Goal: Transaction & Acquisition: Purchase product/service

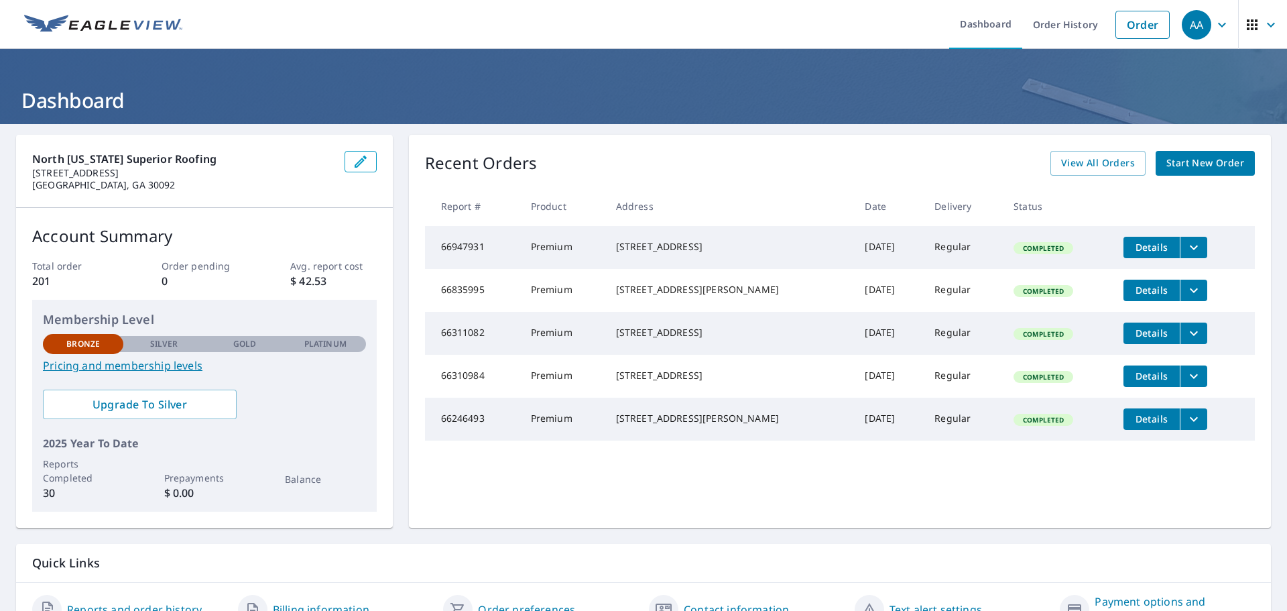
click at [1181, 170] on span "Start New Order" at bounding box center [1205, 163] width 78 height 17
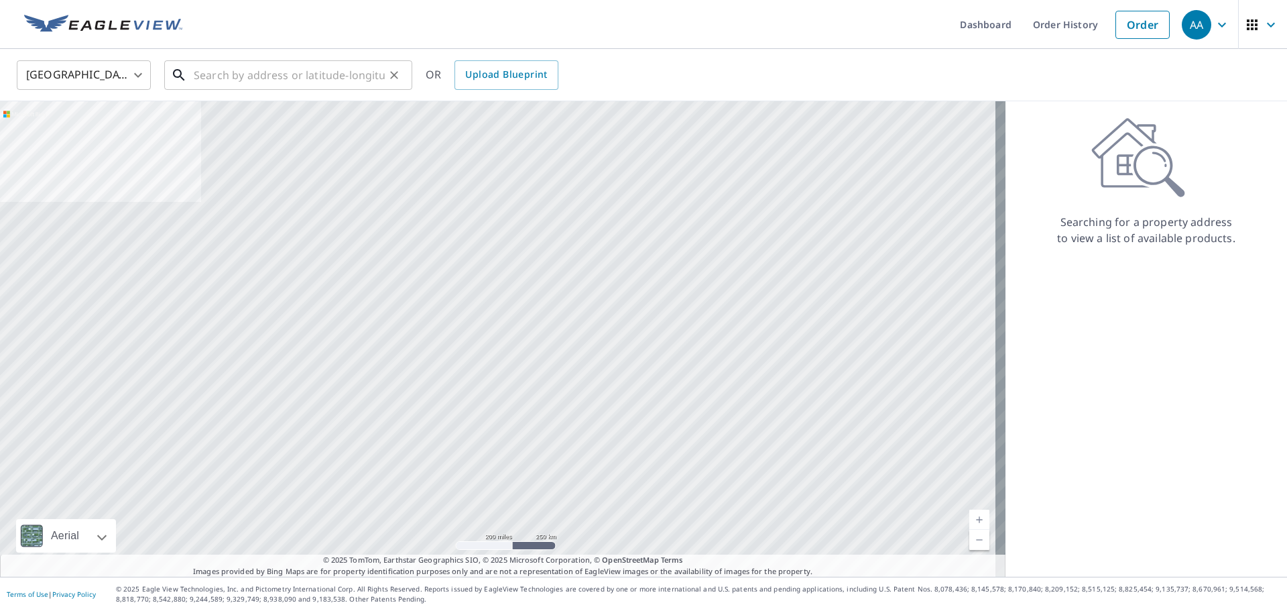
click at [238, 77] on input "text" at bounding box center [289, 75] width 191 height 38
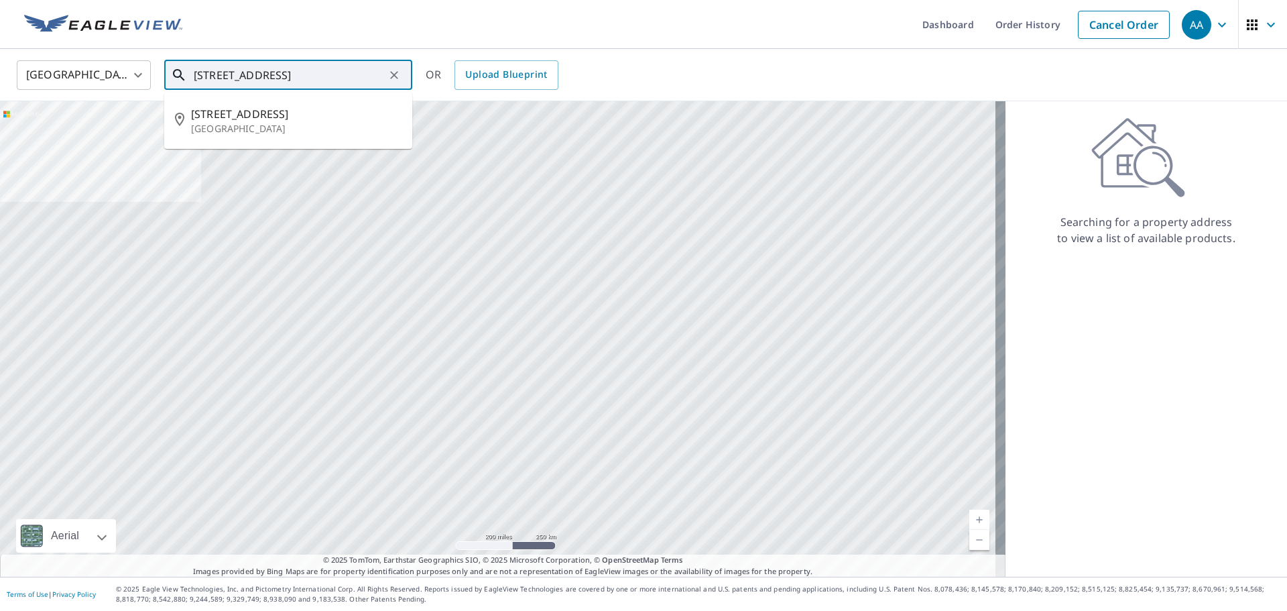
scroll to position [0, 3]
click at [294, 127] on p "[GEOGRAPHIC_DATA]" at bounding box center [296, 128] width 210 height 13
type input "[STREET_ADDRESS][PERSON_NAME]"
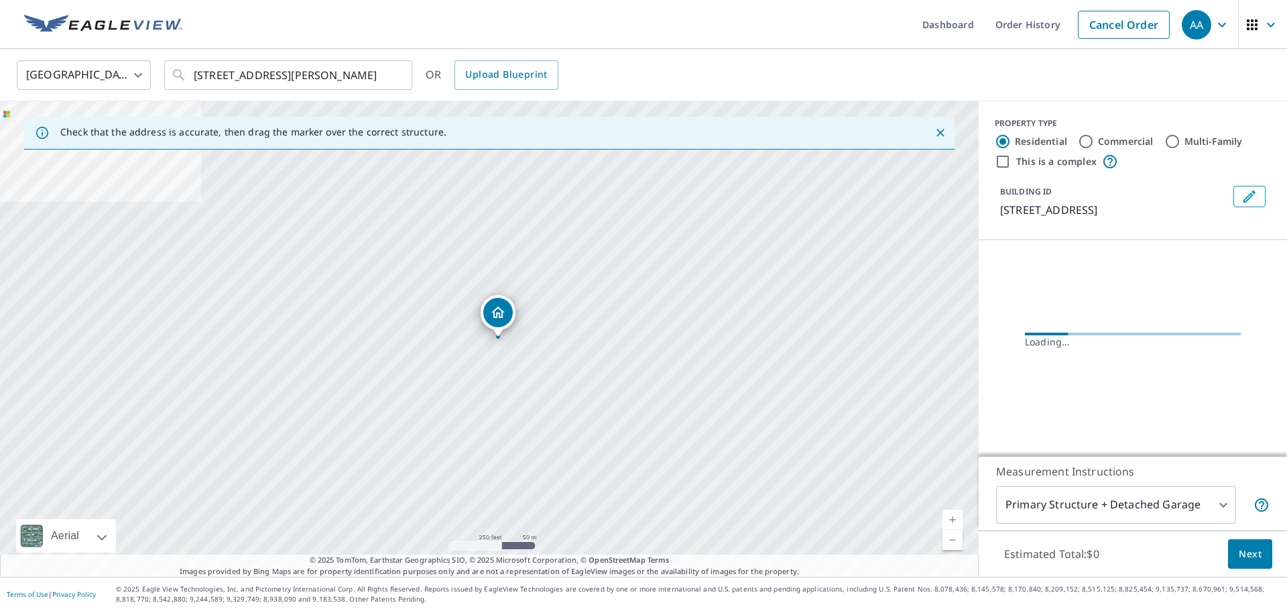
scroll to position [0, 0]
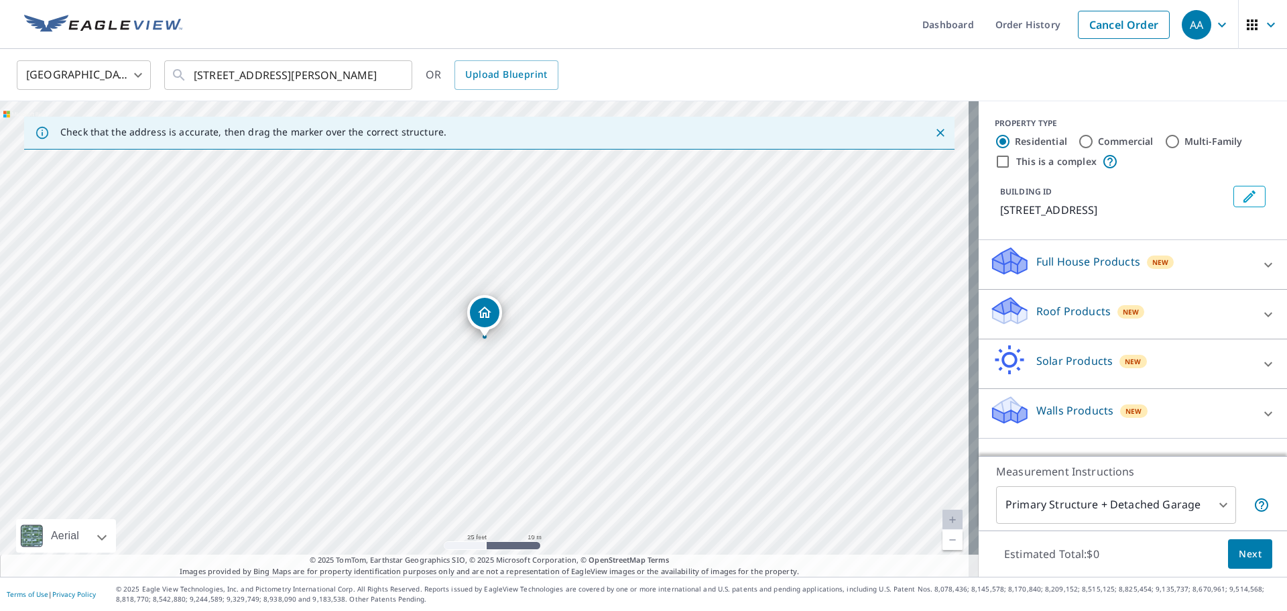
click at [1140, 330] on div "Roof Products New" at bounding box center [1120, 314] width 263 height 38
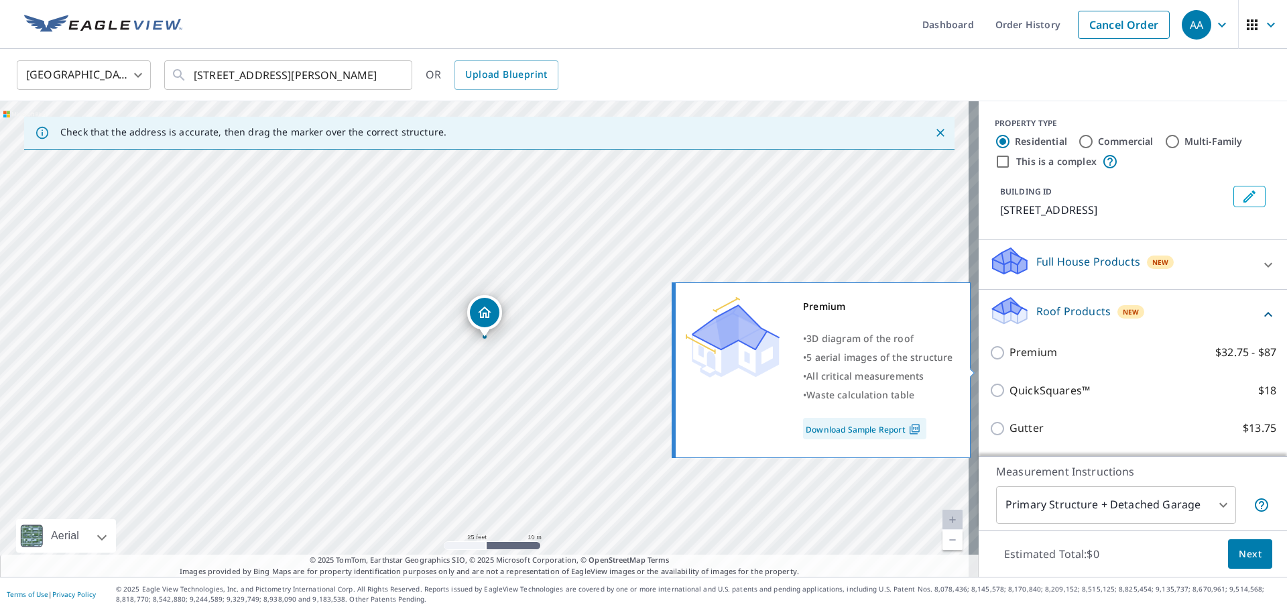
scroll to position [67, 0]
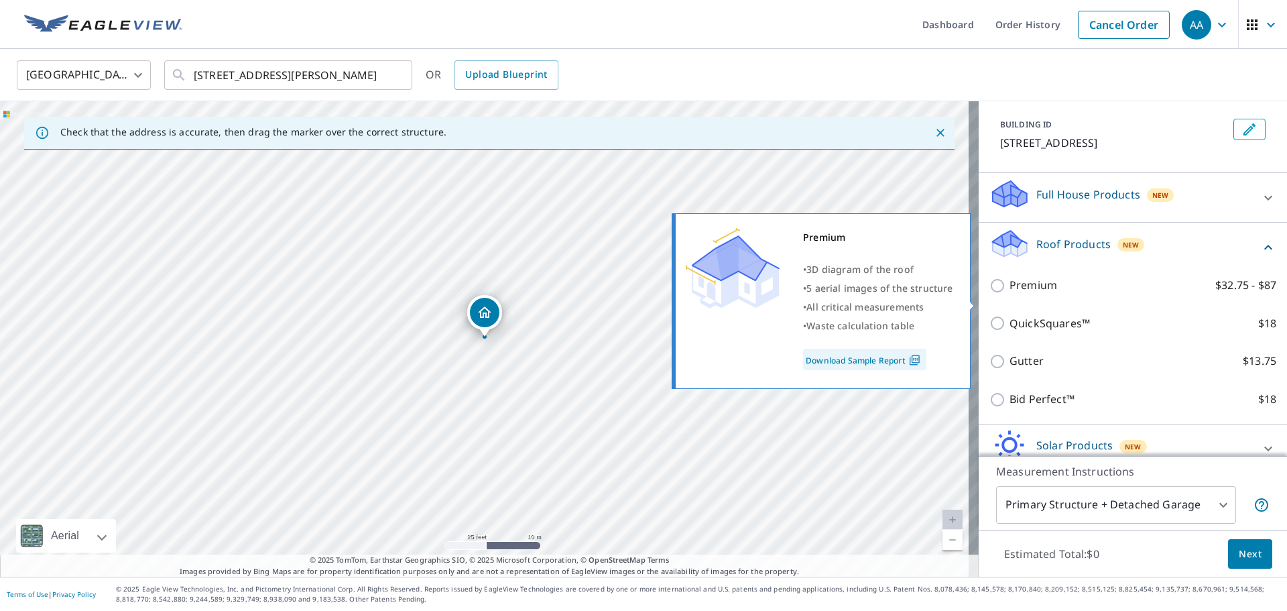
click at [1039, 294] on p "Premium" at bounding box center [1033, 285] width 48 height 17
click at [1009, 294] on input "Premium $32.75 - $87" at bounding box center [999, 285] width 20 height 16
checkbox input "true"
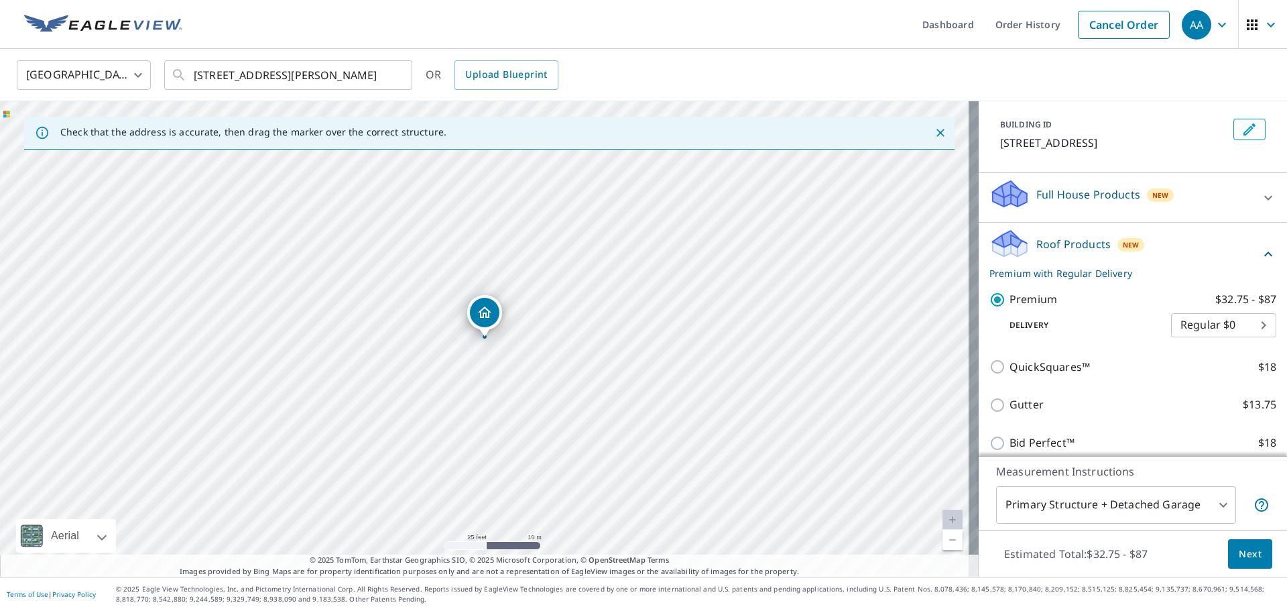
click at [1251, 550] on span "Next" at bounding box center [1250, 554] width 23 height 17
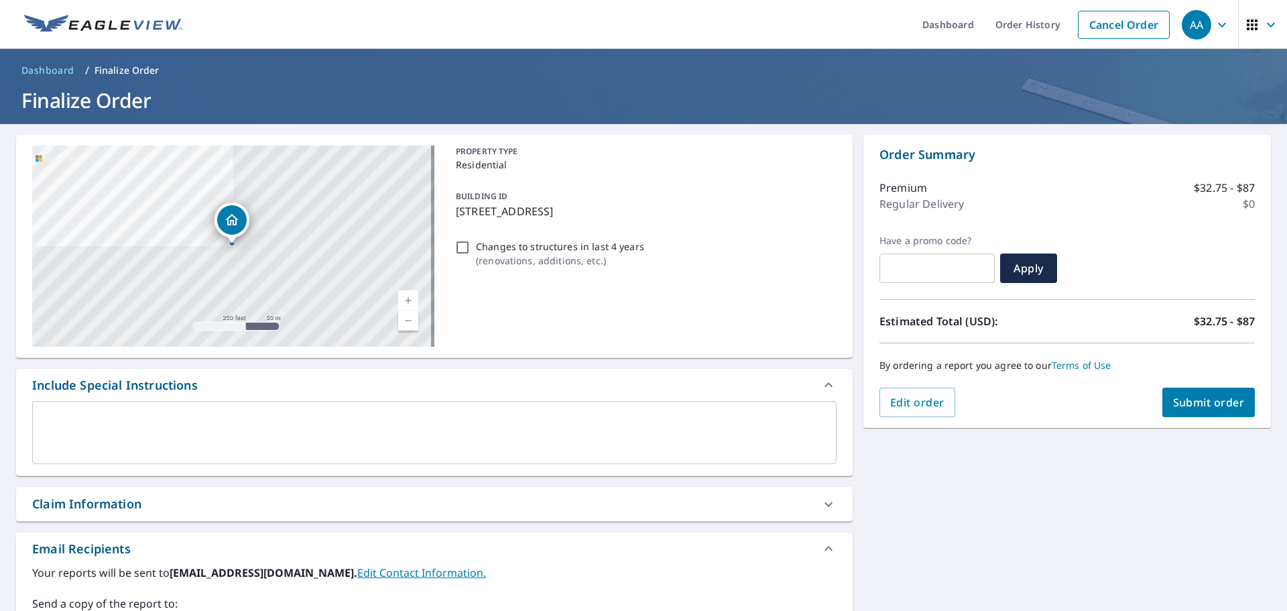
scroll to position [201, 0]
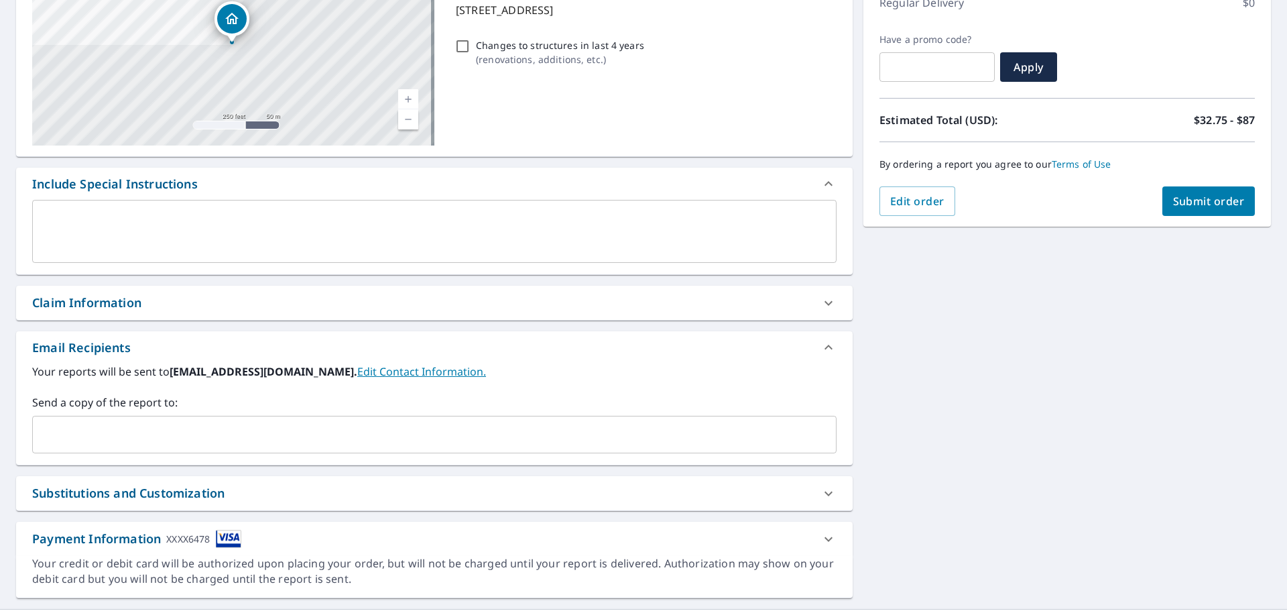
click at [188, 428] on input "text" at bounding box center [424, 434] width 772 height 25
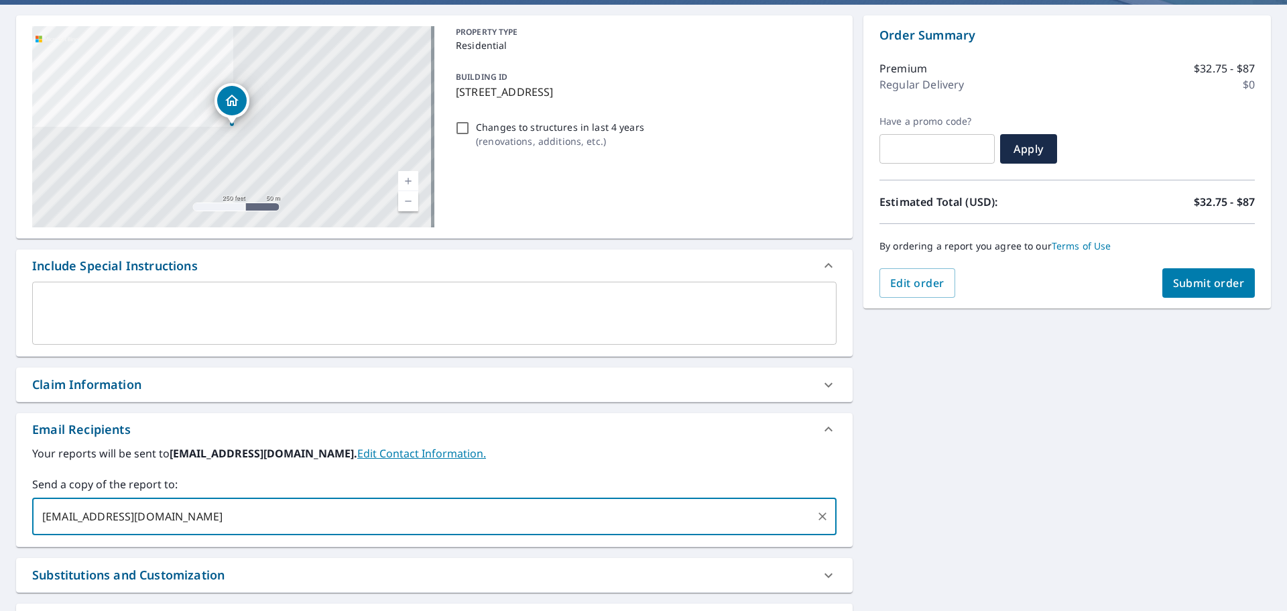
scroll to position [0, 0]
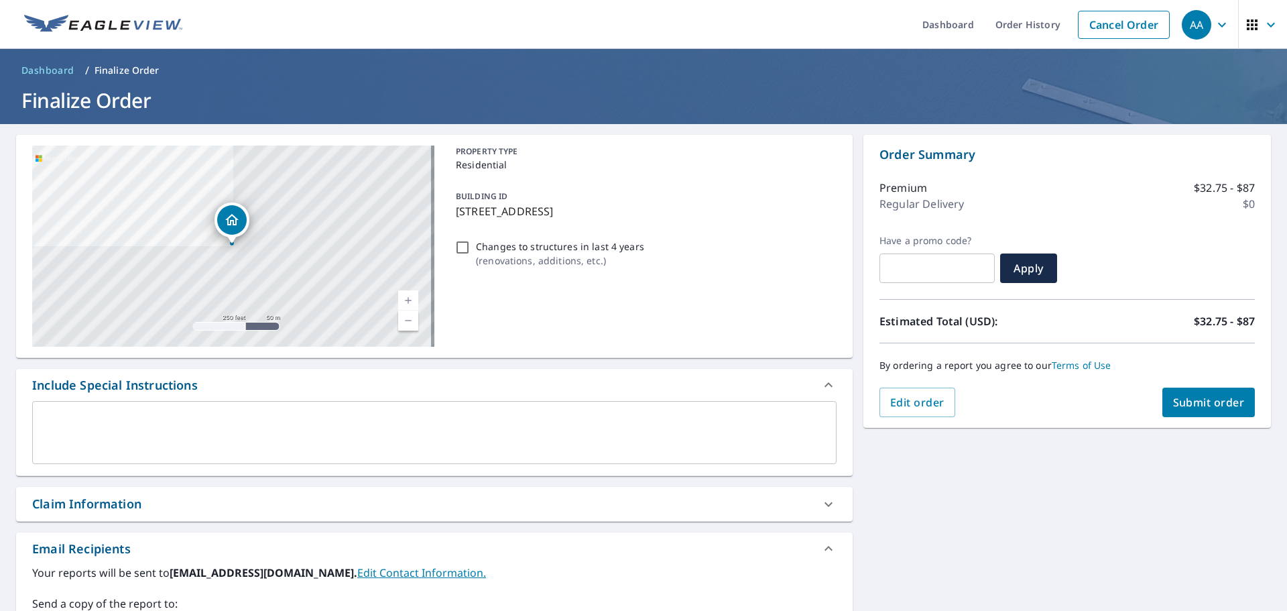
type input "[EMAIL_ADDRESS][DOMAIN_NAME]"
click at [1177, 401] on span "Submit order" at bounding box center [1209, 402] width 72 height 15
